Goal: Entertainment & Leisure: Browse casually

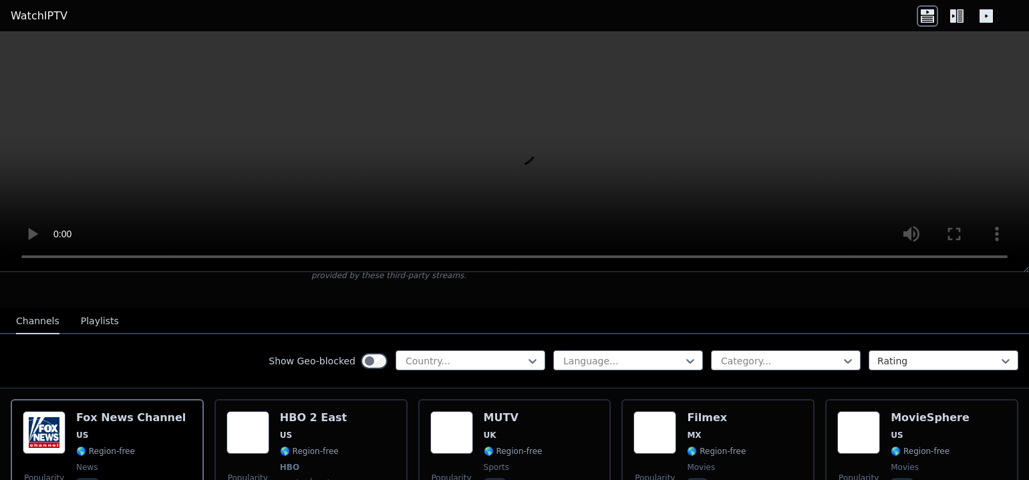
scroll to position [59, 0]
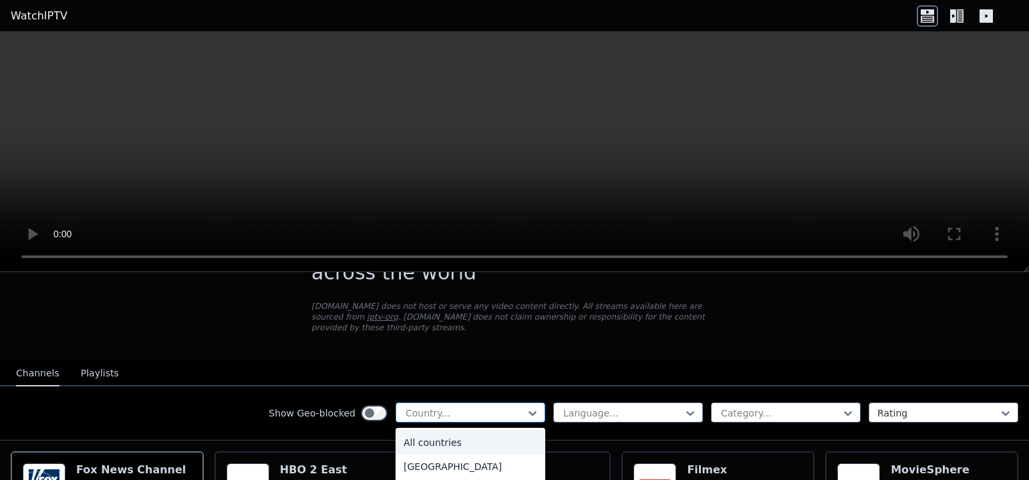
click at [476, 406] on div at bounding box center [465, 412] width 122 height 13
type input "****"
click at [478, 437] on div "[GEOGRAPHIC_DATA]" at bounding box center [470, 442] width 150 height 24
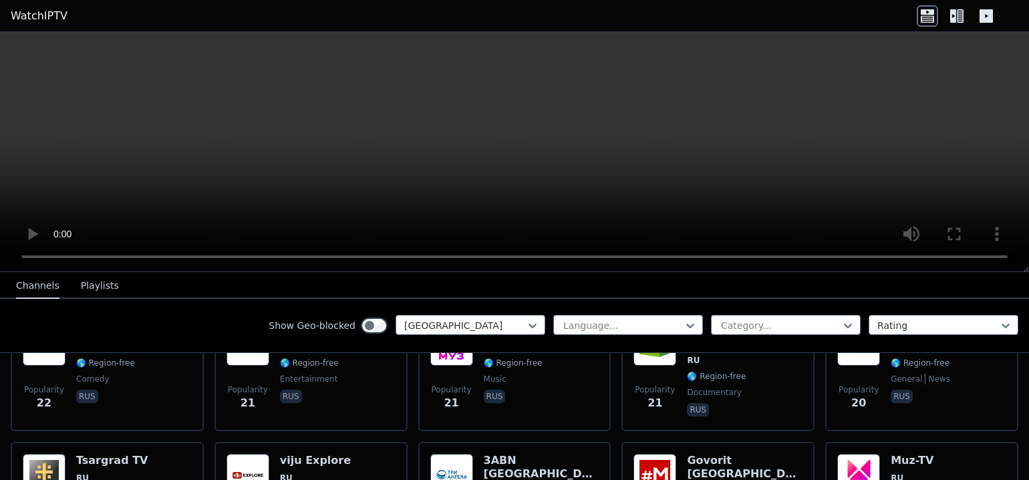
scroll to position [3554, 0]
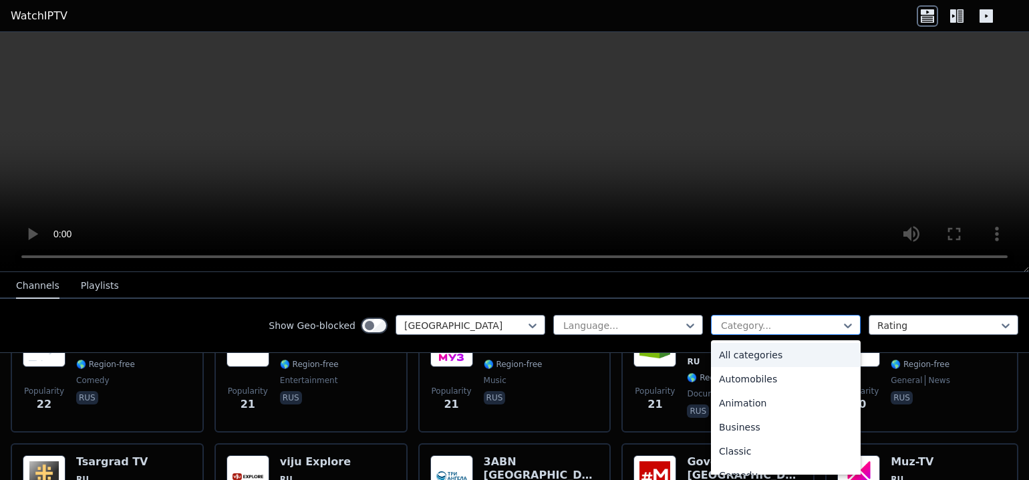
click at [806, 325] on div at bounding box center [780, 325] width 122 height 13
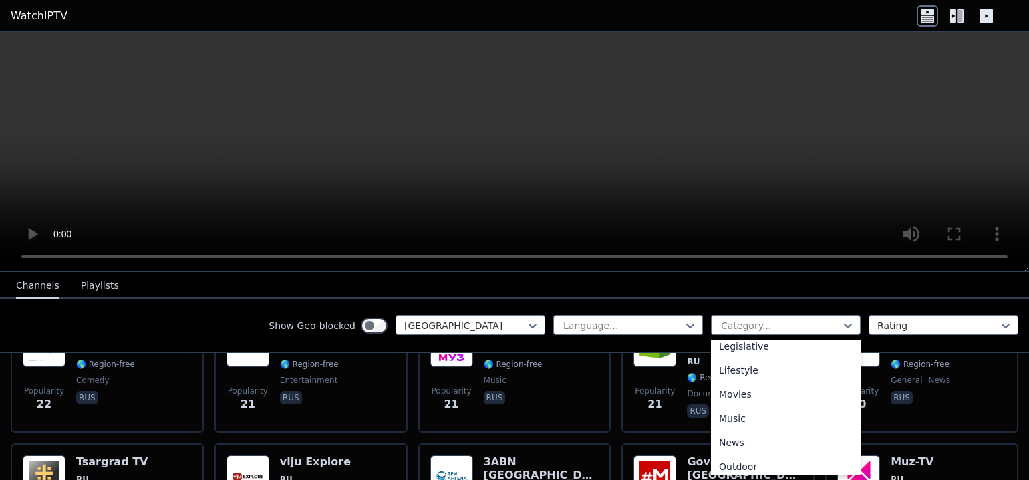
scroll to position [0, 0]
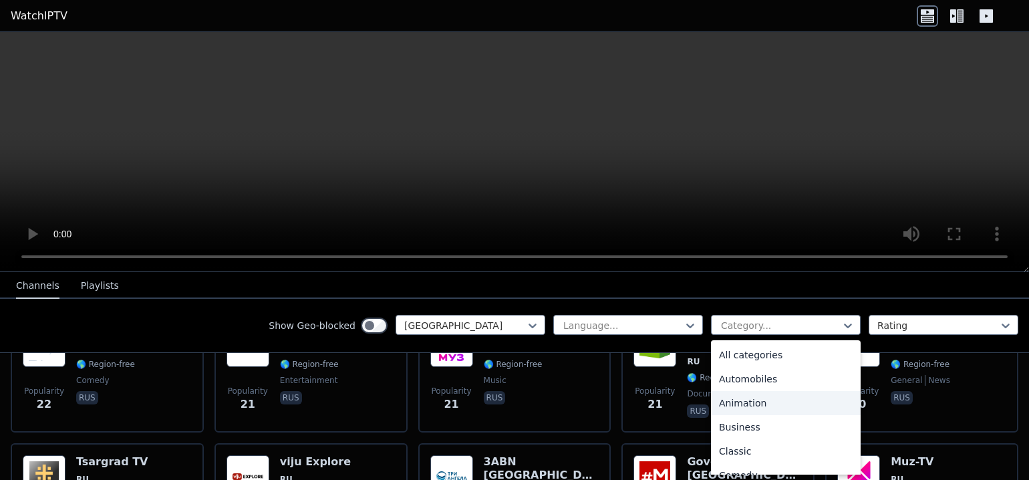
click at [823, 398] on div "Animation" at bounding box center [786, 403] width 150 height 24
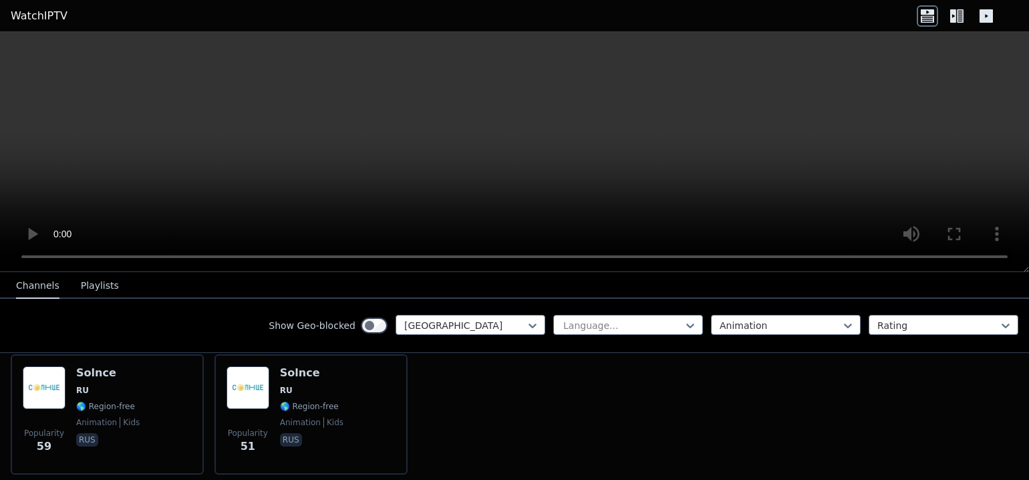
scroll to position [155, 0]
